Goal: Information Seeking & Learning: Learn about a topic

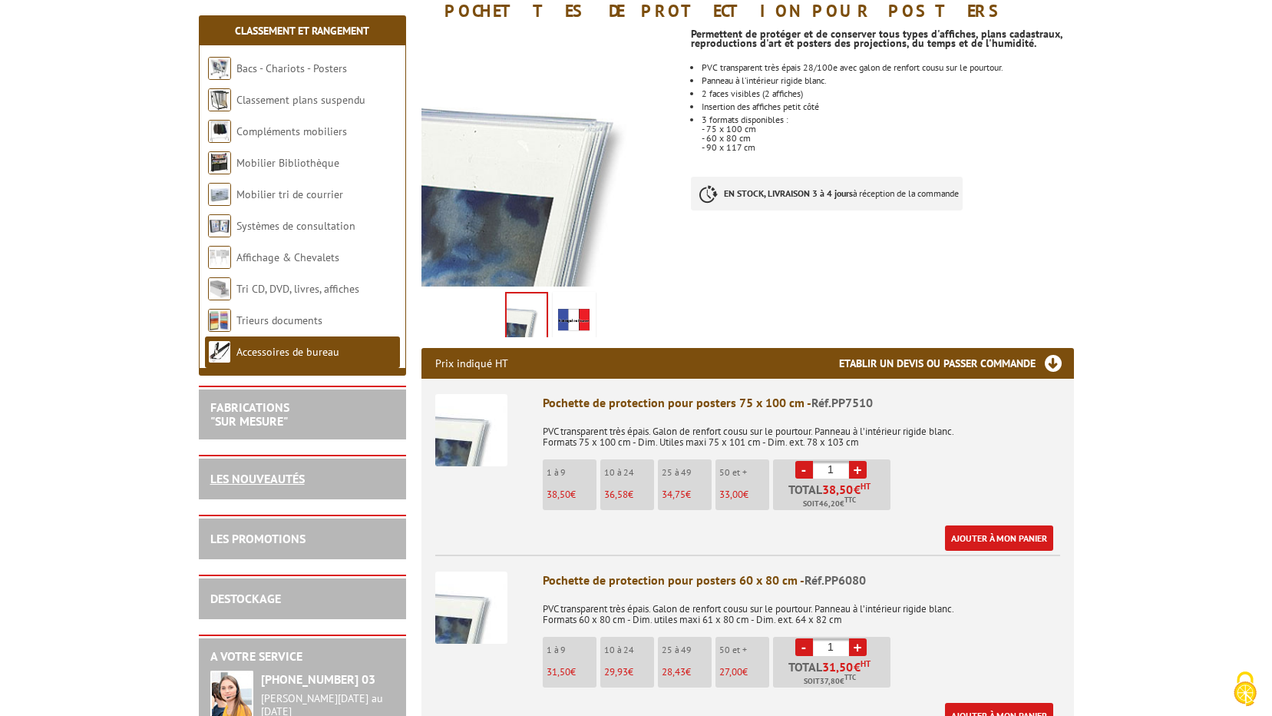
click at [232, 477] on link "LES NOUVEAUTÉS" at bounding box center [257, 478] width 94 height 15
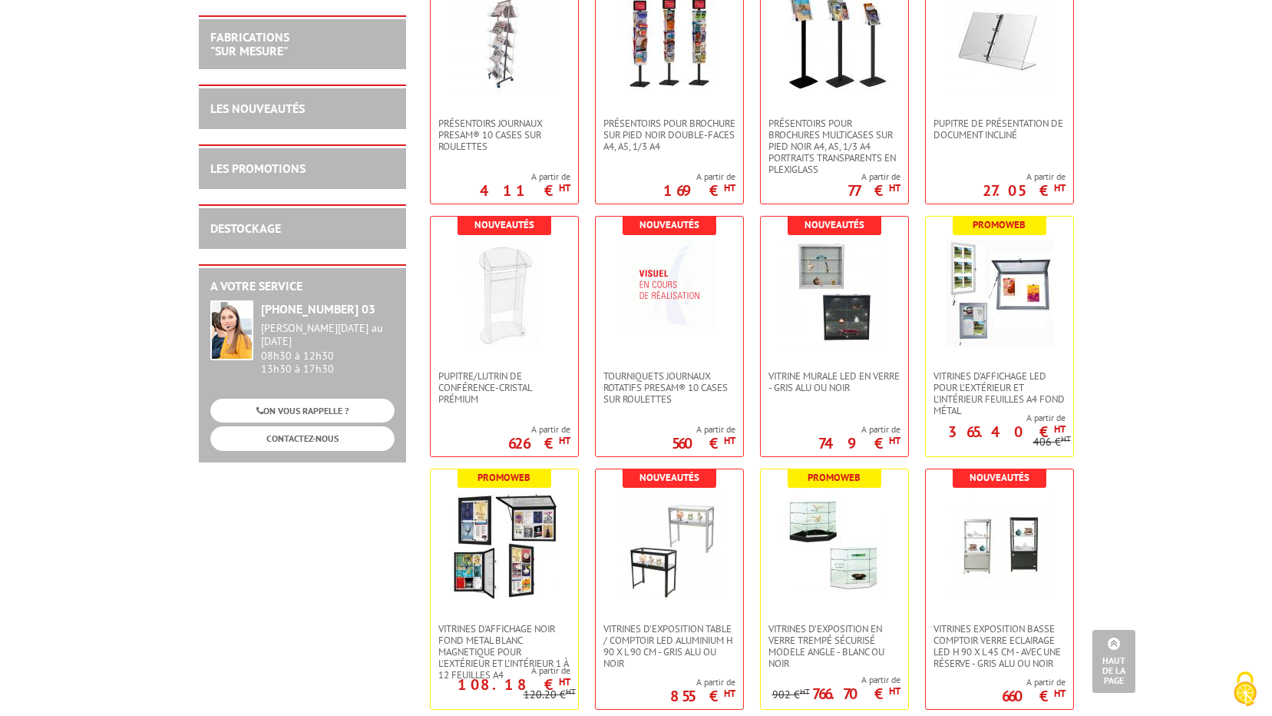
scroll to position [2380, 0]
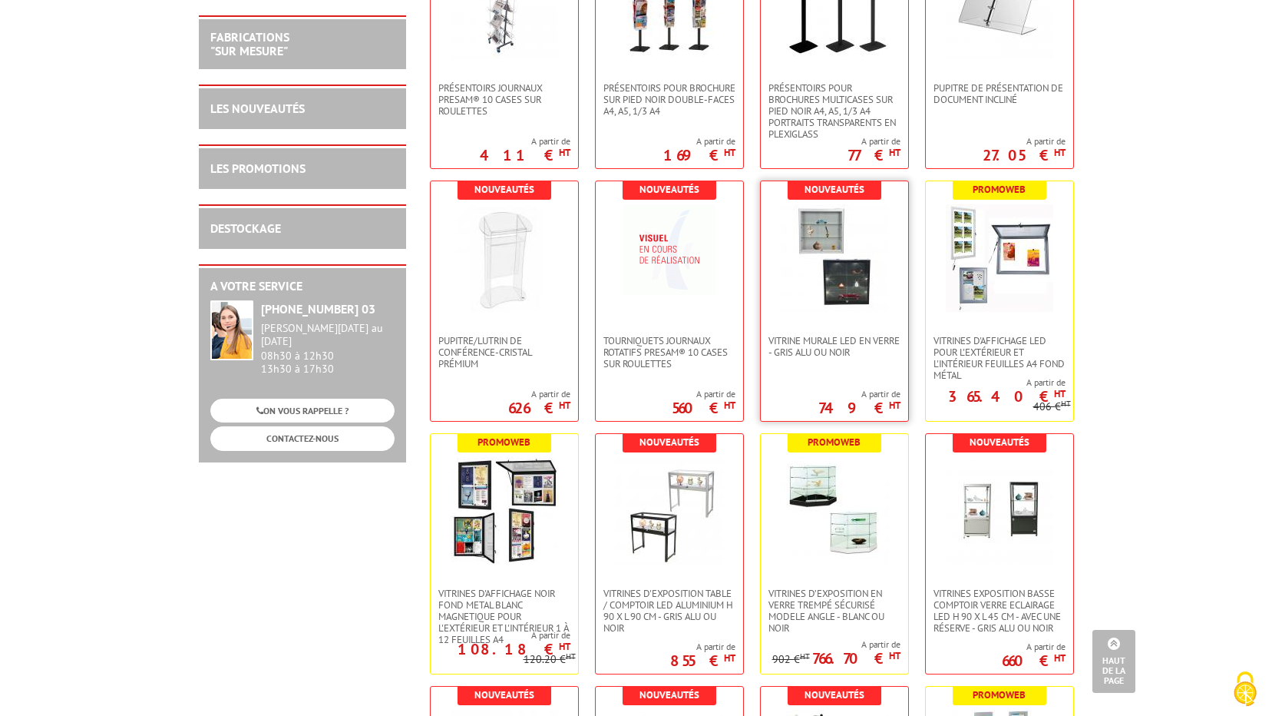
click at [808, 233] on img at bounding box center [834, 257] width 107 height 107
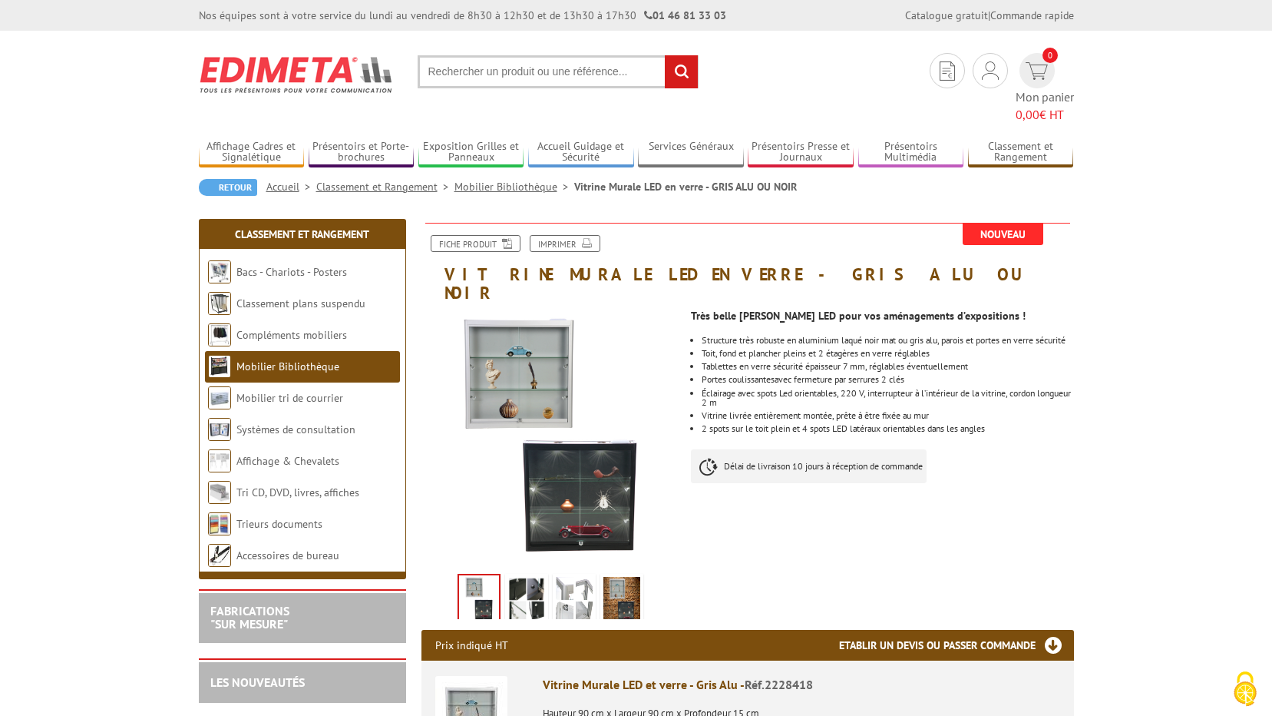
click at [294, 355] on li "Mobilier Bibliothèque" at bounding box center [302, 366] width 195 height 31
click at [224, 355] on img at bounding box center [219, 366] width 23 height 23
drag, startPoint x: 319, startPoint y: 349, endPoint x: 348, endPoint y: 329, distance: 34.9
click at [319, 359] on link "Mobilier Bibliothèque" at bounding box center [287, 366] width 103 height 14
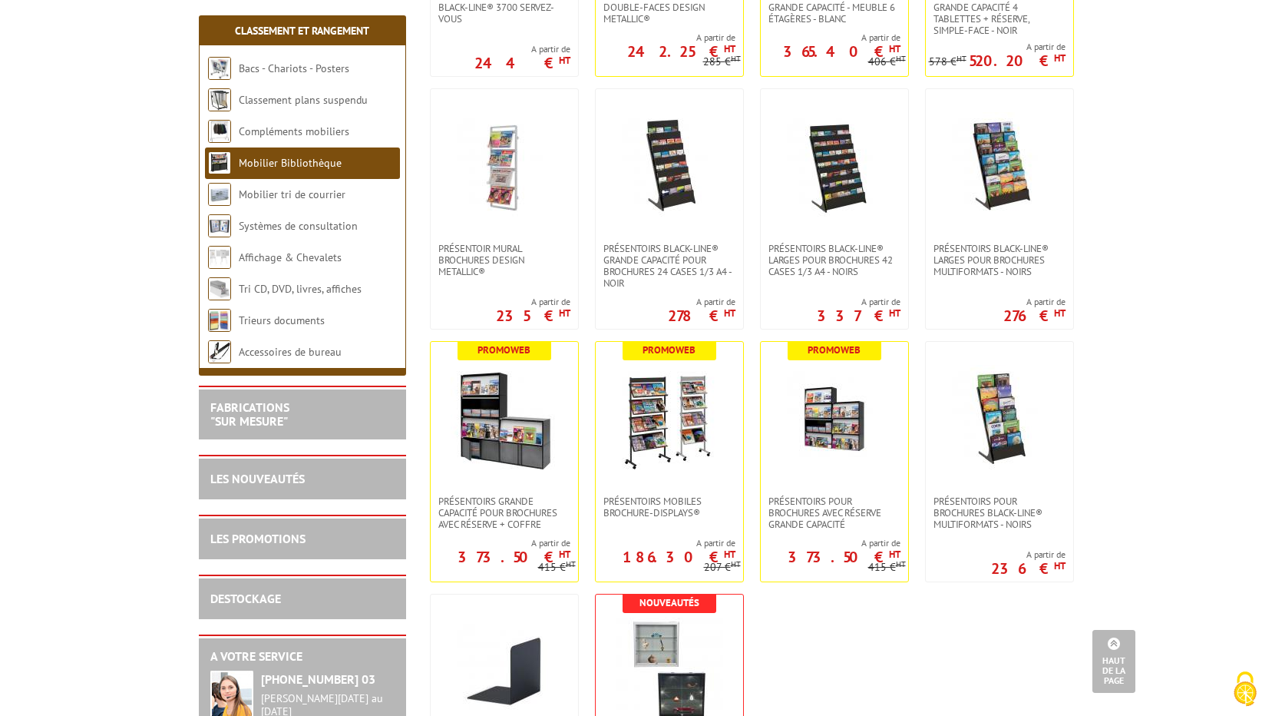
scroll to position [845, 0]
